Goal: Task Accomplishment & Management: Manage account settings

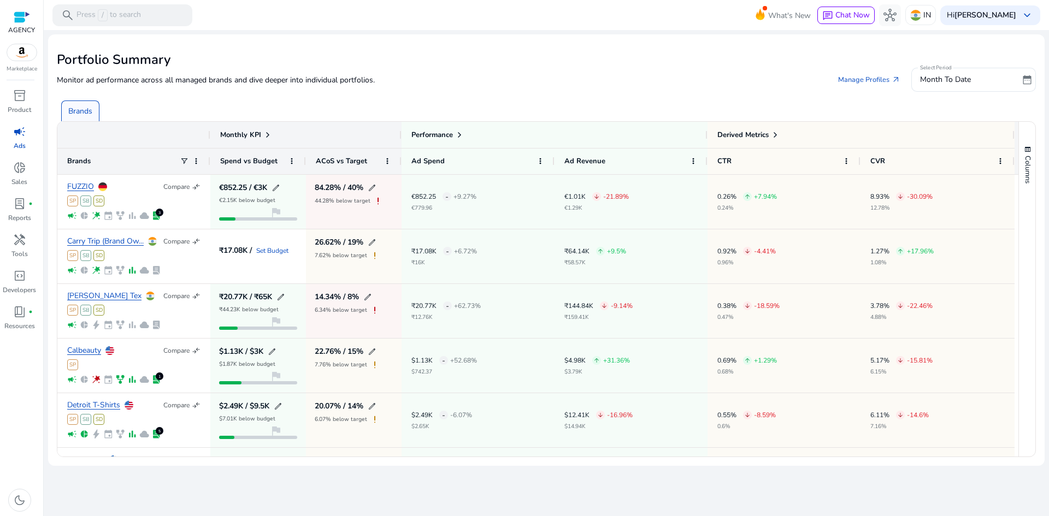
click at [14, 132] on span "campaign" at bounding box center [19, 131] width 13 height 13
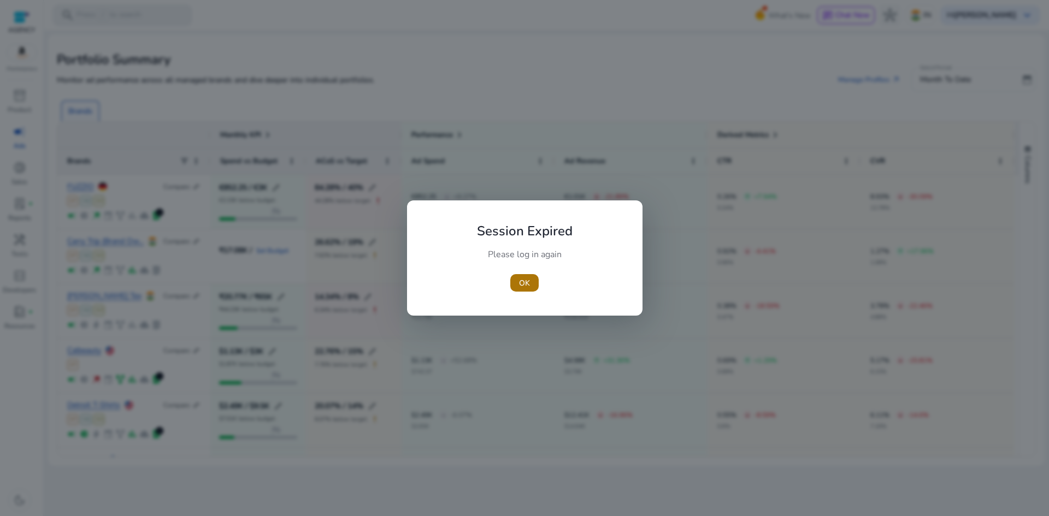
click at [517, 280] on span "button" at bounding box center [524, 283] width 28 height 26
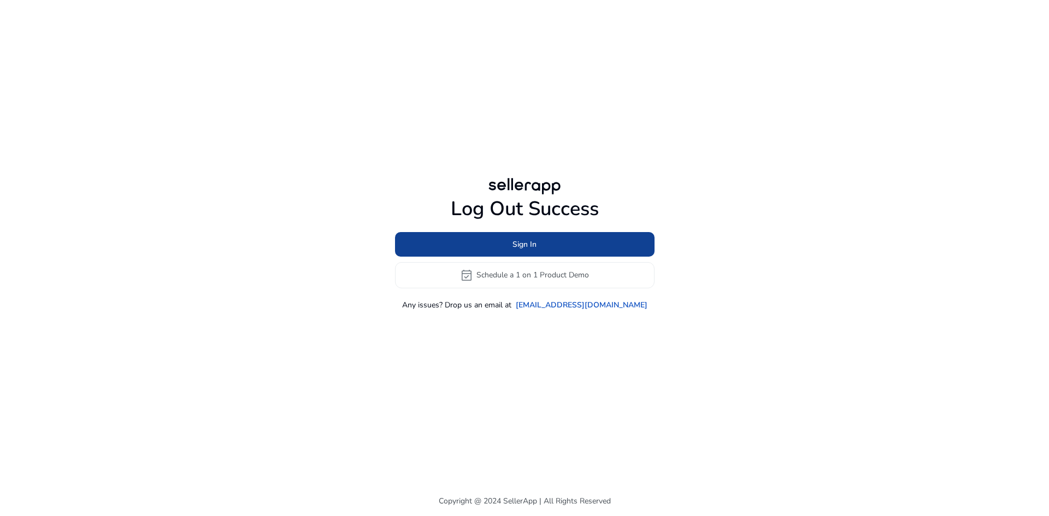
click at [518, 247] on span "Sign In" at bounding box center [524, 244] width 24 height 11
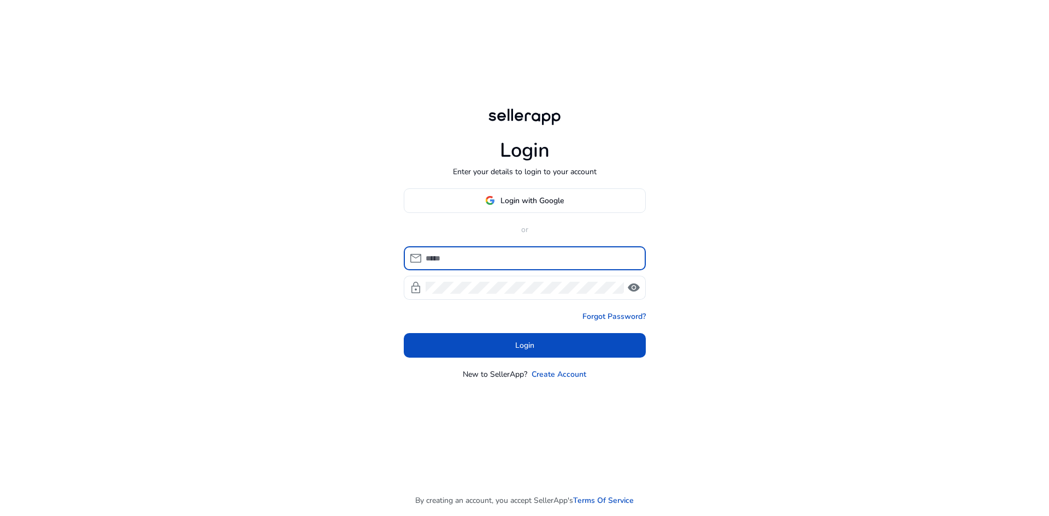
click at [507, 260] on input at bounding box center [530, 258] width 211 height 12
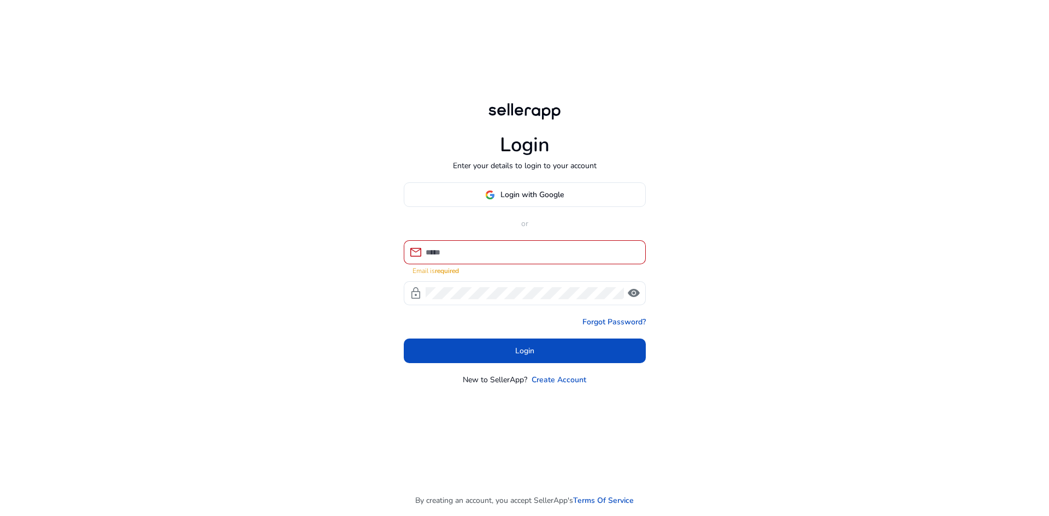
type input "**********"
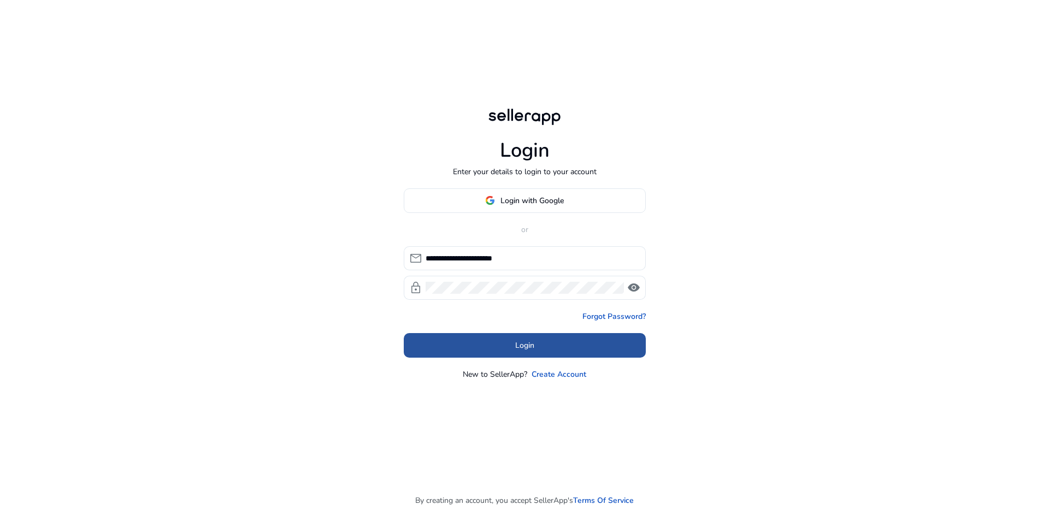
click at [517, 348] on span "Login" at bounding box center [524, 345] width 19 height 11
